Goal: Information Seeking & Learning: Learn about a topic

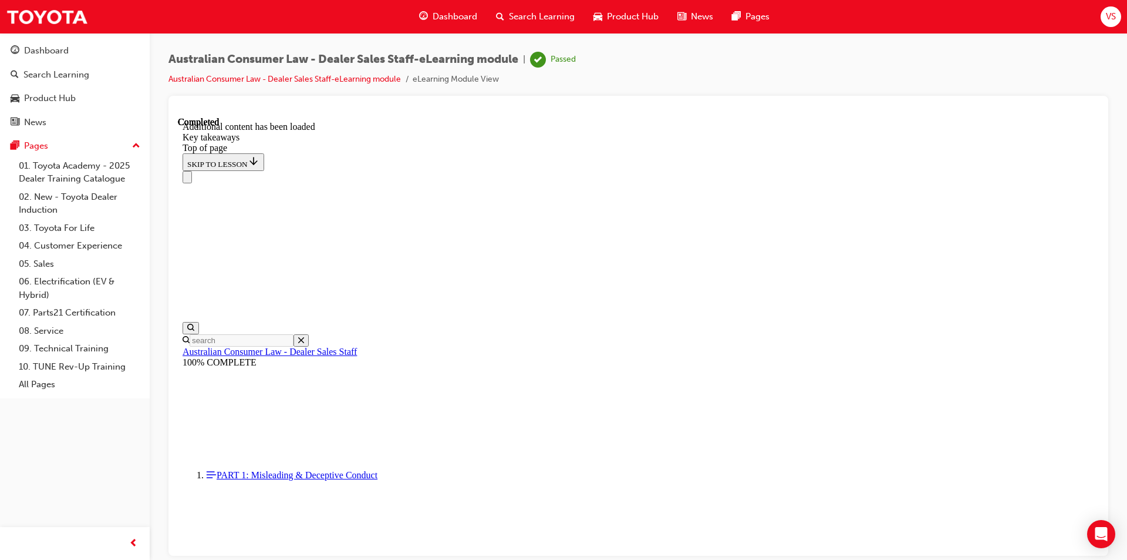
scroll to position [247, 0]
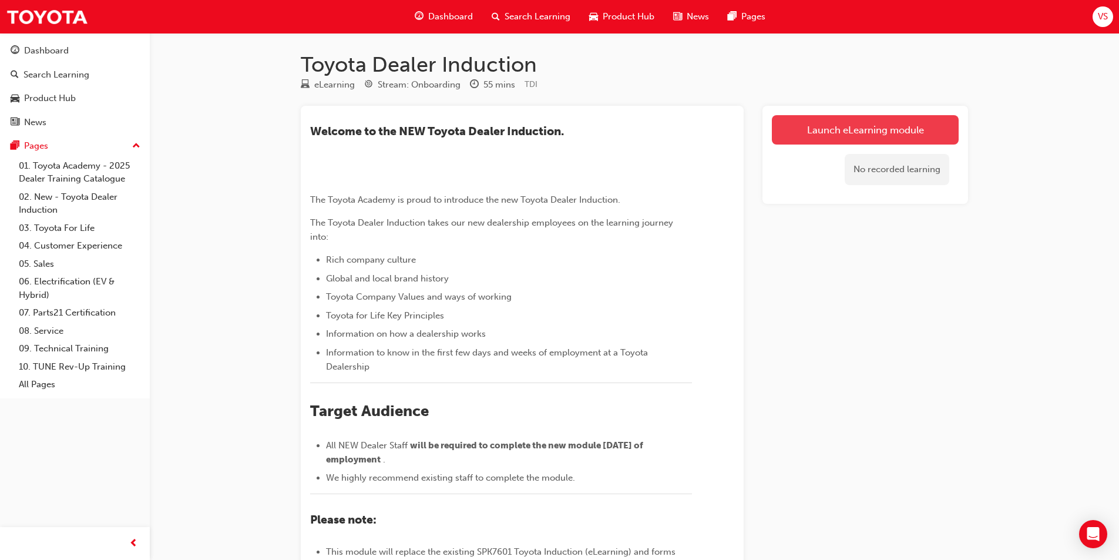
click at [830, 133] on link "Launch eLearning module" at bounding box center [865, 129] width 187 height 29
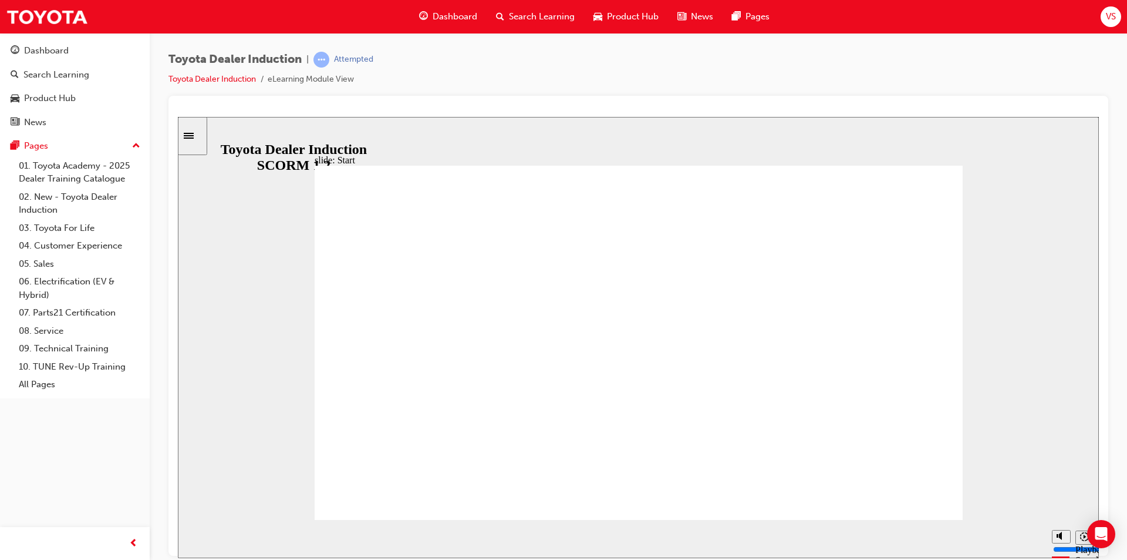
drag, startPoint x: 839, startPoint y: 379, endPoint x: 693, endPoint y: 311, distance: 160.8
type input "58700"
